Goal: Task Accomplishment & Management: Manage account settings

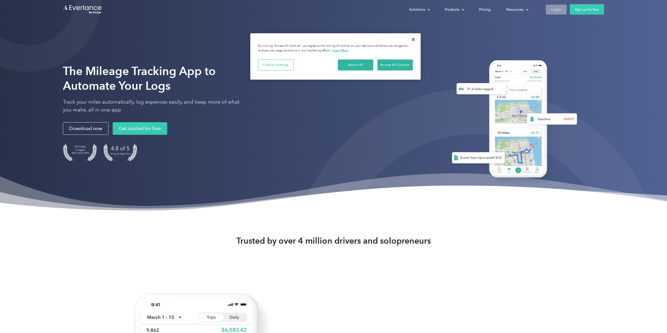
click at [557, 12] on div "Login" at bounding box center [557, 9] width 10 height 7
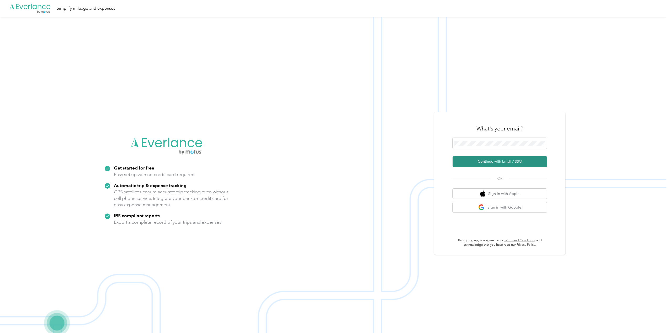
click at [508, 160] on button "Continue with Email / SSO" at bounding box center [499, 161] width 94 height 11
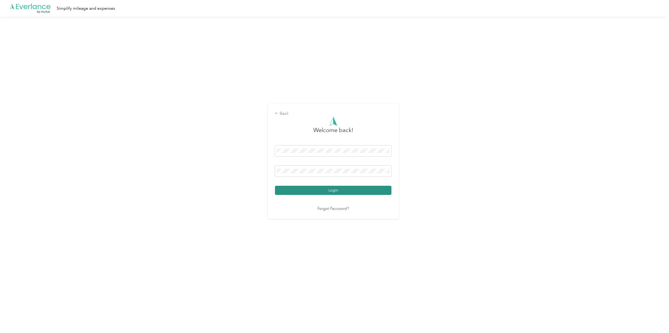
click at [338, 190] on button "Login" at bounding box center [333, 190] width 116 height 9
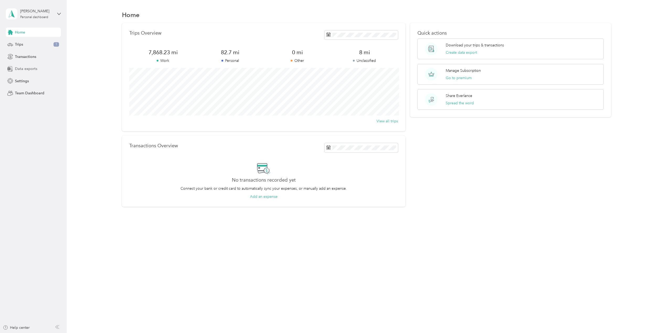
click at [34, 70] on span "Data exports" at bounding box center [26, 69] width 22 height 6
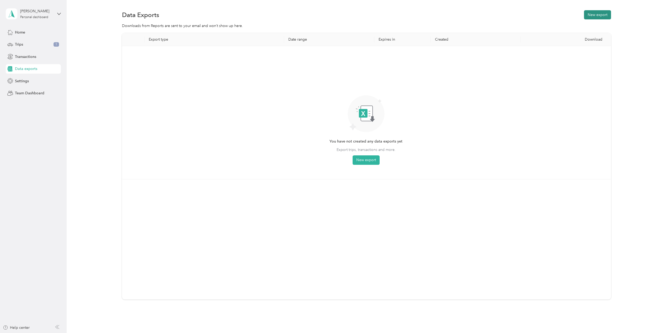
click at [590, 14] on button "New export" at bounding box center [597, 14] width 27 height 9
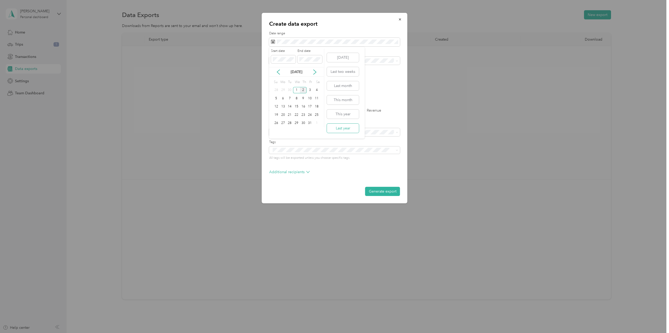
click at [347, 127] on button "Last year" at bounding box center [343, 128] width 32 height 9
click at [317, 71] on div "All" at bounding box center [334, 70] width 123 height 6
click at [378, 83] on label "File format" at bounding box center [334, 85] width 131 height 5
click at [311, 92] on label "PDF" at bounding box center [313, 92] width 13 height 4
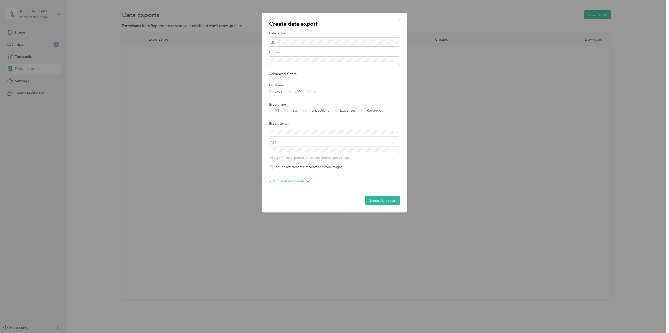
click at [309, 168] on label "Include attachments (receipts and map images)" at bounding box center [308, 167] width 70 height 5
click at [304, 196] on div "Generate export" at bounding box center [334, 200] width 131 height 9
click at [389, 203] on button "Generate export" at bounding box center [382, 200] width 35 height 9
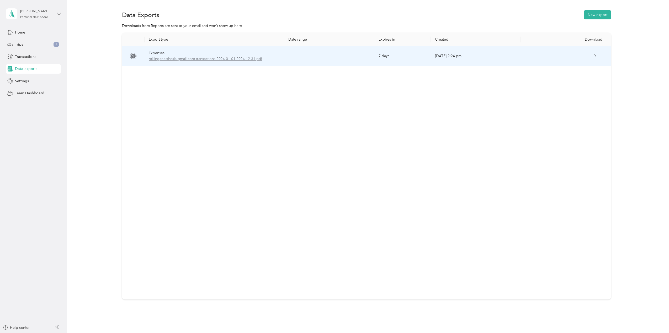
click at [175, 58] on span "millinganesthesia-gmail.com-transactions-2024-01-01-2024-12-31.pdf" at bounding box center [214, 59] width 131 height 6
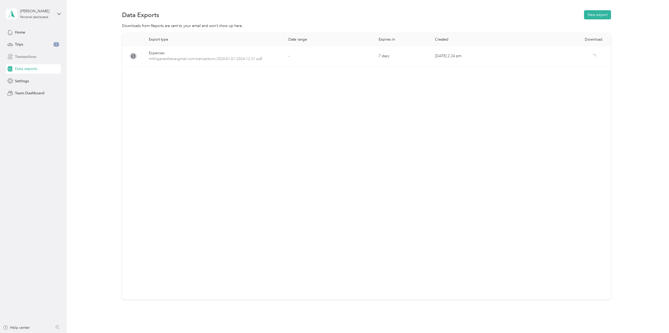
click at [31, 53] on div "Transactions" at bounding box center [33, 56] width 55 height 9
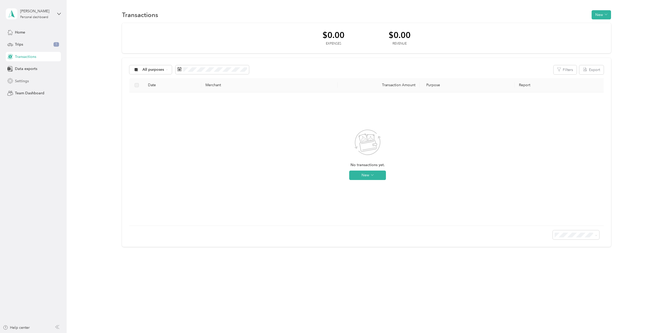
click at [27, 80] on span "Settings" at bounding box center [22, 81] width 14 height 6
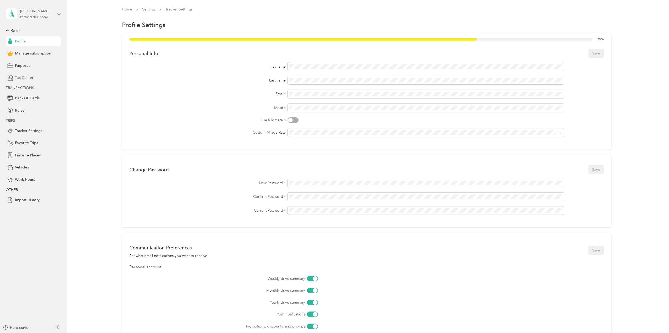
click at [25, 76] on span "Tax Center" at bounding box center [24, 78] width 18 height 6
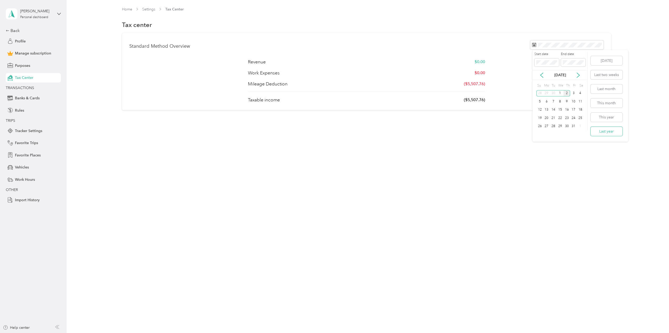
click at [614, 134] on button "Last year" at bounding box center [606, 131] width 32 height 9
click at [477, 103] on p "($9,367.94)" at bounding box center [474, 100] width 21 height 7
click at [27, 130] on span "Tracker Settings" at bounding box center [28, 131] width 27 height 6
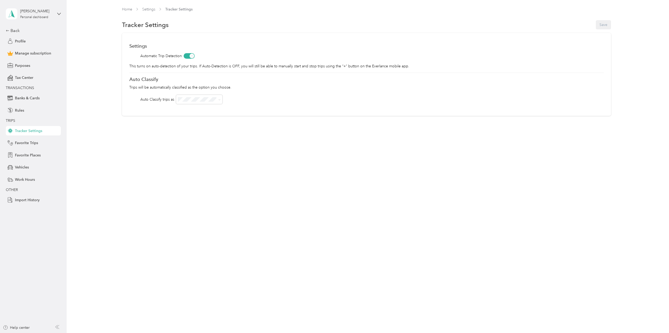
click at [274, 120] on div "Home Settings Tracker Settings Tracker Settings Save Settings Automatic Trip De…" at bounding box center [366, 72] width 599 height 144
click at [34, 152] on div "Favorite Places" at bounding box center [33, 154] width 55 height 9
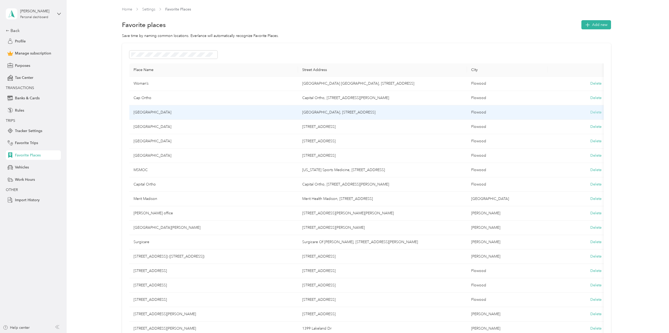
click at [595, 112] on button "Delete" at bounding box center [595, 113] width 11 height 6
click at [570, 119] on button "Yes, delete" at bounding box center [573, 119] width 21 height 8
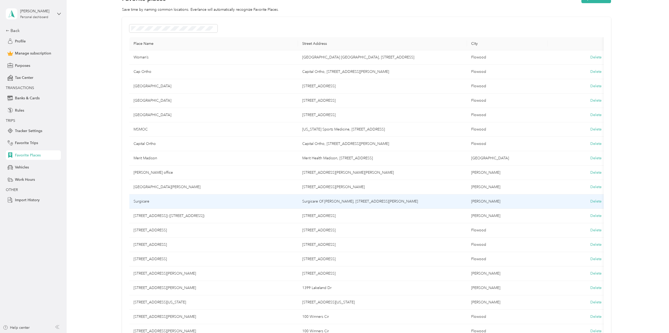
scroll to position [52, 0]
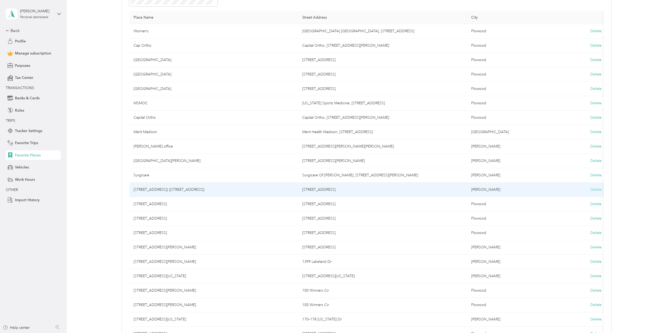
click at [595, 190] on button "Delete" at bounding box center [595, 190] width 11 height 6
click at [573, 196] on button "Yes, delete" at bounding box center [573, 196] width 21 height 8
click at [594, 188] on button "Delete" at bounding box center [595, 190] width 11 height 6
click at [577, 198] on button "Yes, delete" at bounding box center [573, 196] width 21 height 8
click at [600, 189] on button "Delete" at bounding box center [595, 190] width 11 height 6
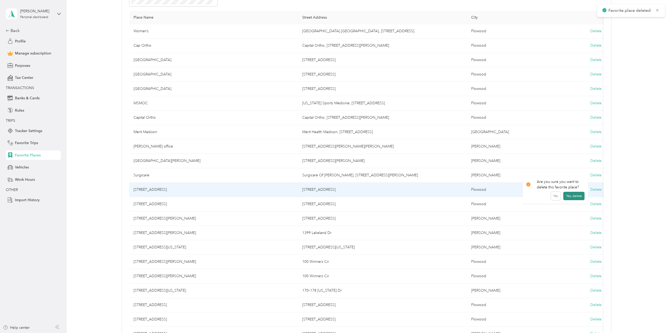
click at [575, 195] on button "Yes, delete" at bounding box center [573, 196] width 21 height 8
click at [596, 189] on button "Delete" at bounding box center [595, 190] width 11 height 6
click at [577, 194] on button "Yes, delete" at bounding box center [573, 196] width 21 height 8
click at [596, 190] on button "Delete" at bounding box center [595, 190] width 11 height 6
click at [577, 194] on button "Yes, delete" at bounding box center [573, 196] width 21 height 8
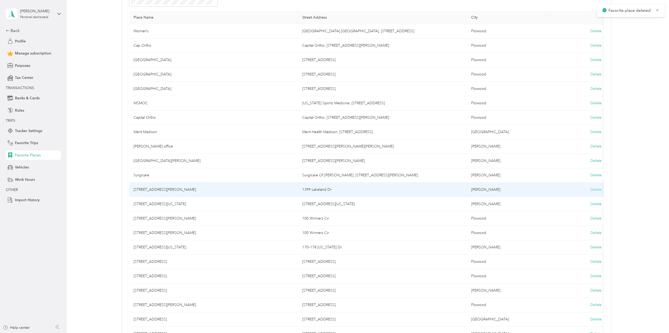
click at [596, 191] on button "Delete" at bounding box center [595, 190] width 11 height 6
click at [578, 196] on button "Yes, delete" at bounding box center [573, 196] width 21 height 8
click at [596, 190] on button "Delete" at bounding box center [595, 190] width 11 height 6
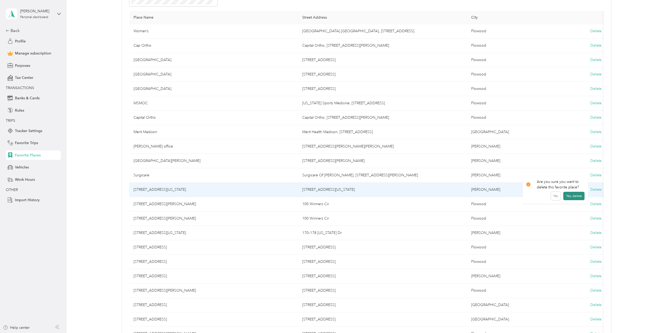
click at [575, 196] on button "Yes, delete" at bounding box center [573, 196] width 21 height 8
click at [597, 191] on button "Delete" at bounding box center [595, 190] width 11 height 6
click at [581, 195] on button "Yes, delete" at bounding box center [573, 196] width 21 height 8
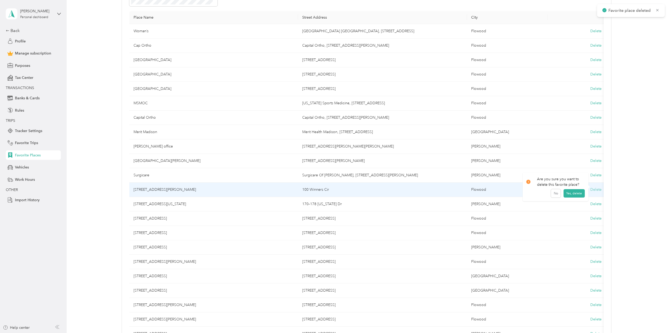
click at [597, 189] on button "Delete" at bounding box center [595, 190] width 11 height 6
click at [577, 195] on button "Yes, delete" at bounding box center [573, 196] width 21 height 8
click at [594, 191] on button "Delete" at bounding box center [595, 190] width 11 height 6
click at [580, 198] on button "Yes, delete" at bounding box center [573, 196] width 21 height 8
click at [594, 191] on button "Delete" at bounding box center [595, 190] width 11 height 6
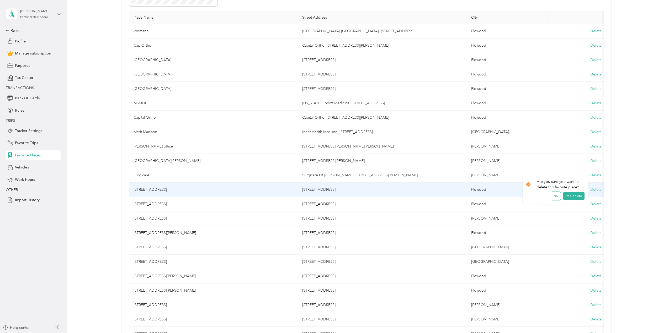
click at [553, 196] on button "No" at bounding box center [556, 196] width 10 height 8
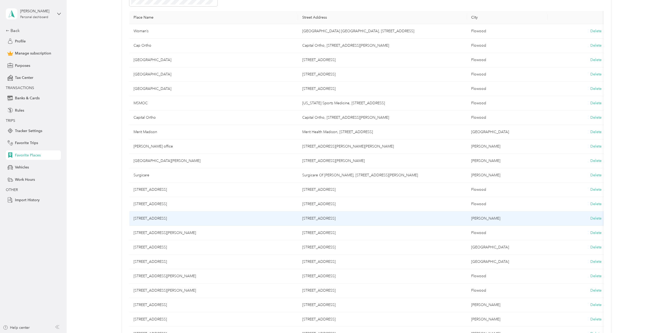
click at [137, 218] on td "150 Dogwood Festival Blvd, Flowood, MS" at bounding box center [213, 219] width 169 height 14
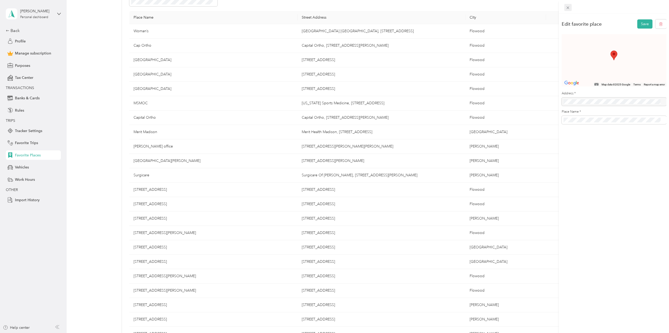
click at [567, 6] on icon at bounding box center [567, 8] width 4 height 4
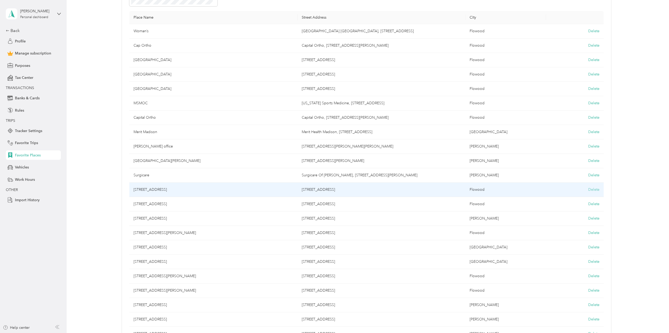
click at [593, 187] on button "Delete" at bounding box center [593, 190] width 11 height 6
click at [572, 194] on button "Yes, delete" at bounding box center [570, 196] width 21 height 8
click at [591, 189] on button "Delete" at bounding box center [593, 190] width 11 height 6
click at [576, 197] on button "Yes, delete" at bounding box center [570, 196] width 21 height 8
click at [595, 191] on button "Delete" at bounding box center [593, 190] width 11 height 6
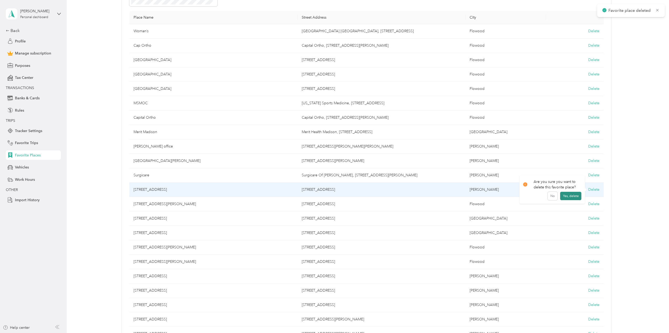
click at [576, 196] on button "Yes, delete" at bounding box center [570, 196] width 21 height 8
click at [594, 190] on button "Delete" at bounding box center [593, 190] width 11 height 6
click at [570, 195] on button "Yes, delete" at bounding box center [570, 196] width 21 height 8
click at [590, 189] on button "Delete" at bounding box center [593, 190] width 11 height 6
click at [575, 197] on button "Yes, delete" at bounding box center [570, 196] width 21 height 8
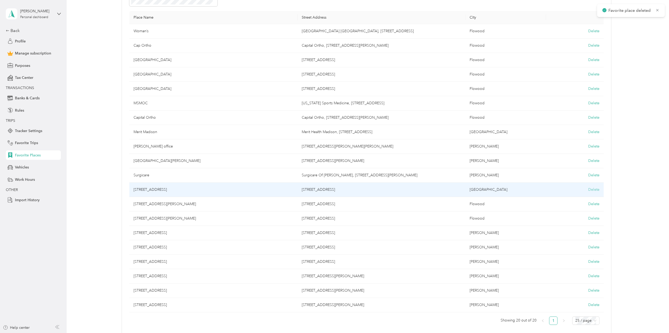
click at [594, 191] on button "Delete" at bounding box center [593, 190] width 11 height 6
click at [577, 196] on button "Yes, delete" at bounding box center [570, 196] width 21 height 8
click at [594, 189] on button "Delete" at bounding box center [593, 190] width 11 height 6
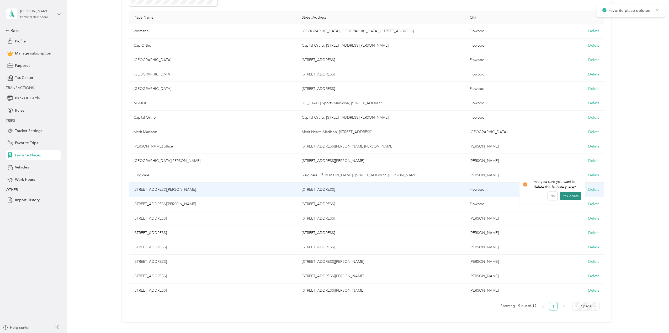
click at [572, 196] on button "Yes, delete" at bounding box center [570, 196] width 21 height 8
click at [595, 191] on button "Delete" at bounding box center [593, 190] width 11 height 6
click at [577, 198] on button "Yes, delete" at bounding box center [570, 196] width 21 height 8
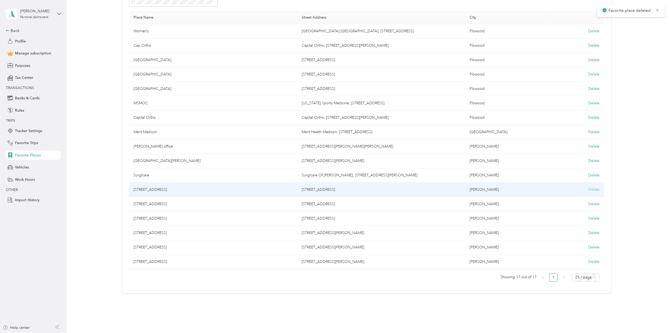
click at [590, 189] on button "Delete" at bounding box center [593, 190] width 11 height 6
click at [570, 194] on button "Yes, delete" at bounding box center [570, 196] width 21 height 8
click at [590, 189] on button "Delete" at bounding box center [593, 190] width 11 height 6
click at [567, 193] on button "Yes, delete" at bounding box center [570, 196] width 21 height 8
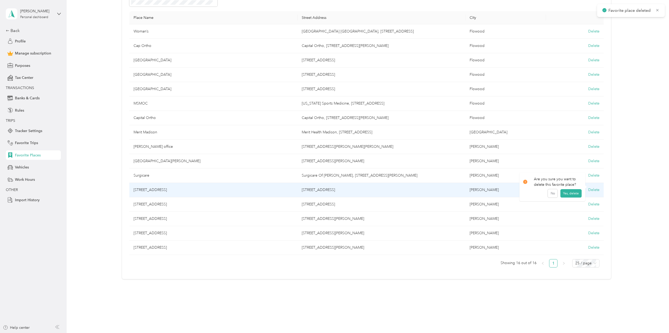
scroll to position [38, 0]
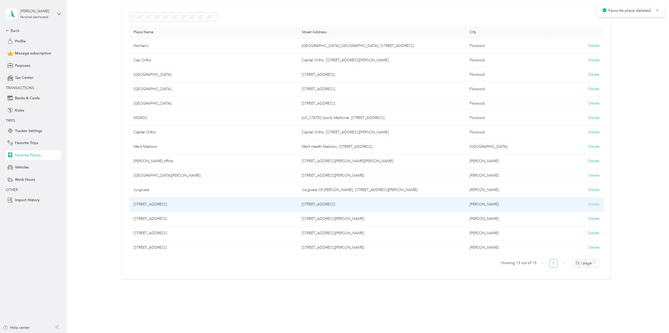
click at [588, 203] on button "Delete" at bounding box center [593, 205] width 11 height 6
click at [569, 209] on button "Yes, delete" at bounding box center [570, 211] width 21 height 8
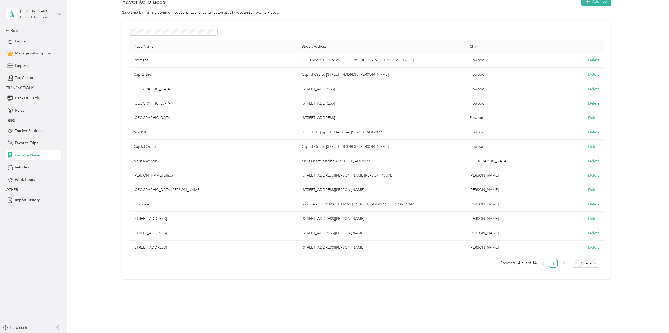
click at [379, 307] on div "Home Settings Favorite Places Favorite places Add new Save time by naming commo…" at bounding box center [366, 142] width 599 height 331
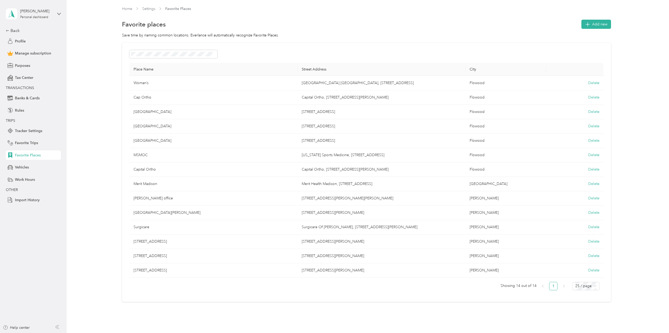
scroll to position [0, 0]
click at [128, 8] on link "Home" at bounding box center [127, 9] width 10 height 4
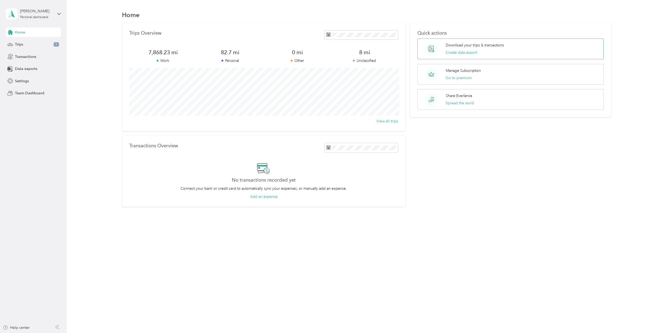
click at [487, 52] on div "Download your trips & transactions Create data export" at bounding box center [474, 48] width 58 height 13
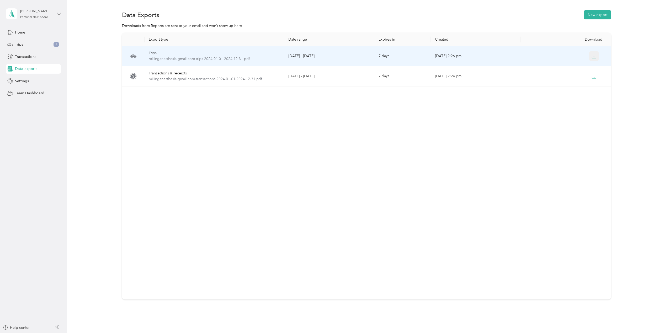
click at [592, 56] on icon "button" at bounding box center [593, 56] width 5 height 5
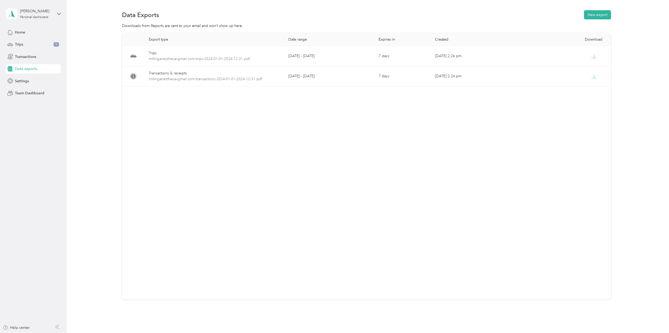
click at [343, 187] on div "Export type Date range Expires in Created Download Trips millinganesthesia-gmai…" at bounding box center [366, 166] width 489 height 267
